Goal: Task Accomplishment & Management: Manage account settings

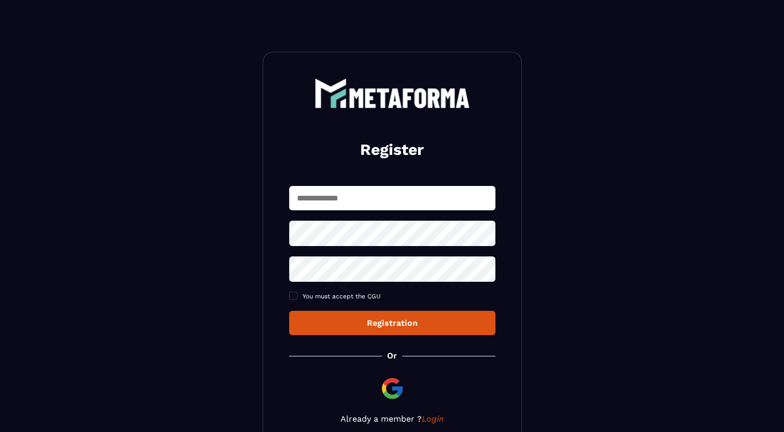
click at [394, 393] on img at bounding box center [392, 388] width 25 height 25
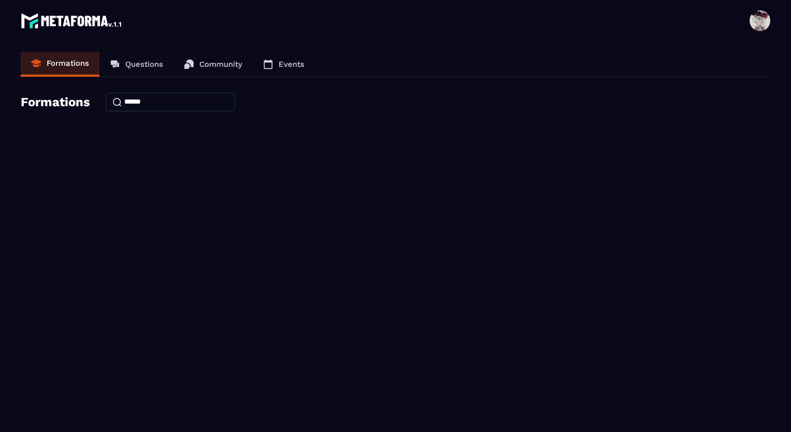
click at [139, 64] on p "Questions" at bounding box center [144, 64] width 38 height 9
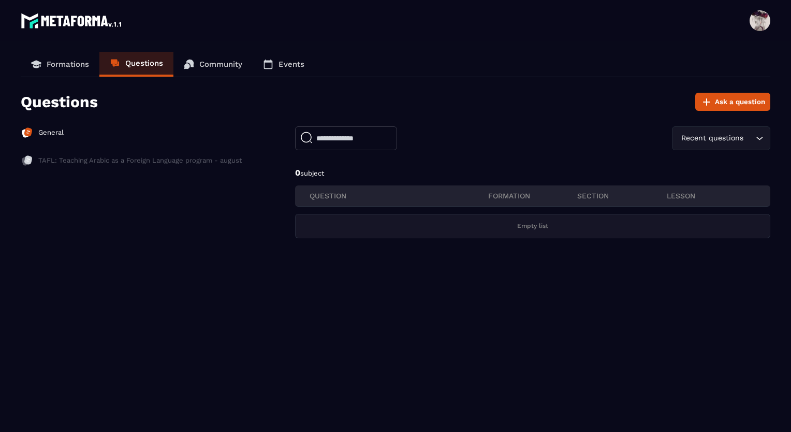
click at [58, 142] on div "General TAFL: Teaching Arabic as a Foreign Language program - august" at bounding box center [131, 146] width 221 height 40
click at [32, 132] on img at bounding box center [27, 132] width 12 height 12
click at [217, 66] on p "Community" at bounding box center [220, 64] width 43 height 9
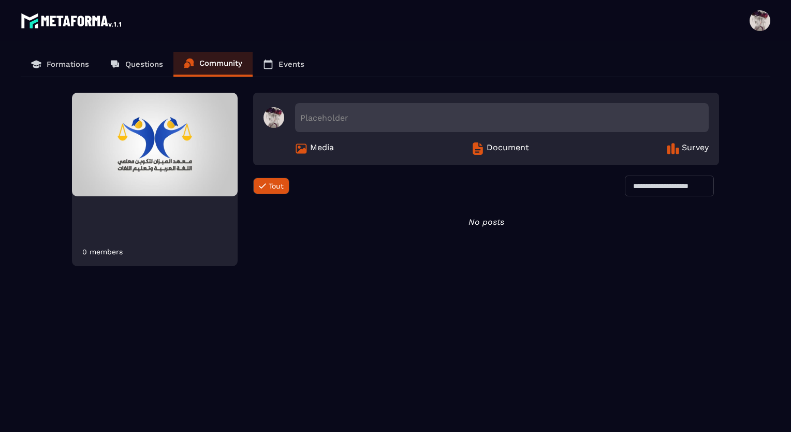
click at [286, 70] on link "Events" at bounding box center [284, 64] width 62 height 25
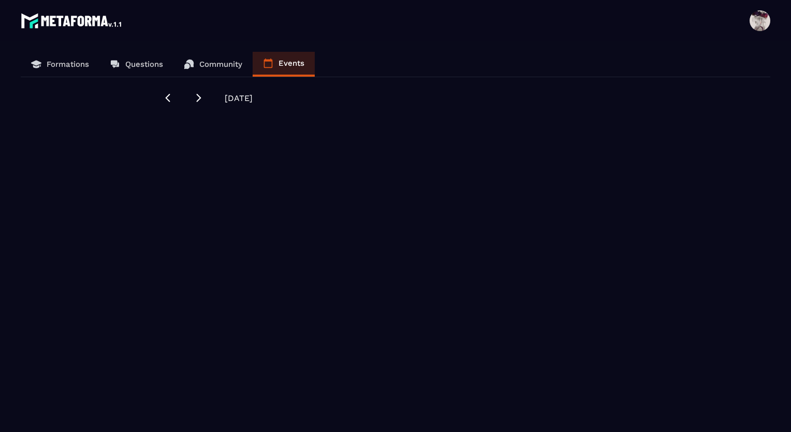
click at [762, 17] on span at bounding box center [760, 20] width 21 height 21
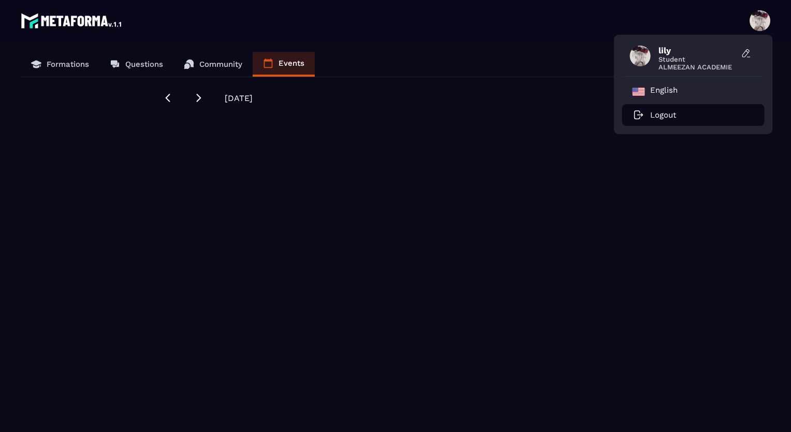
click at [670, 113] on p "Logout" at bounding box center [664, 114] width 26 height 9
